Goal: Information Seeking & Learning: Find specific fact

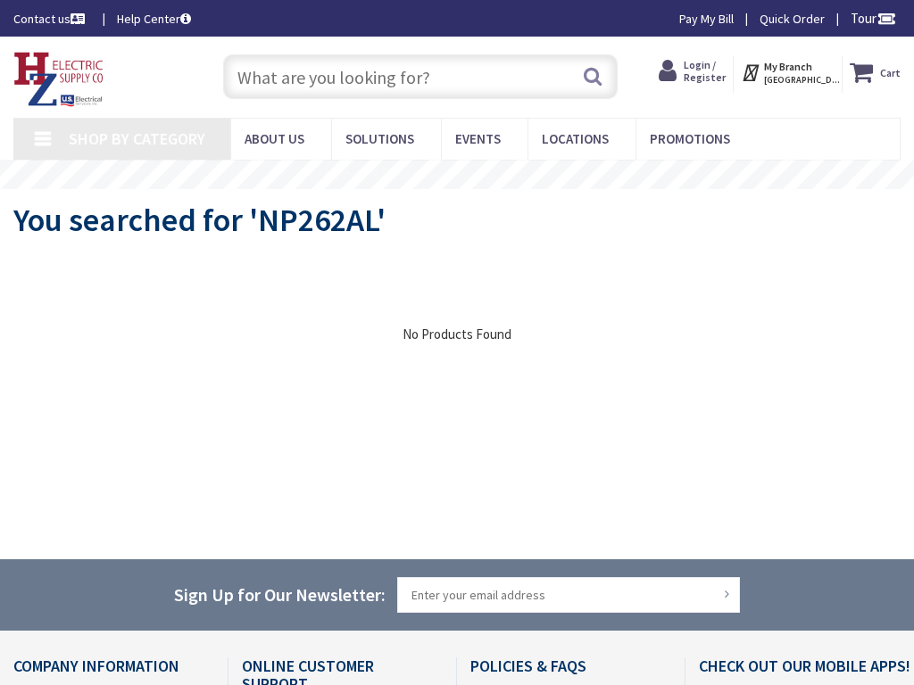
type input "[GEOGRAPHIC_DATA][PERSON_NAME], [GEOGRAPHIC_DATA], [GEOGRAPHIC_DATA]"
